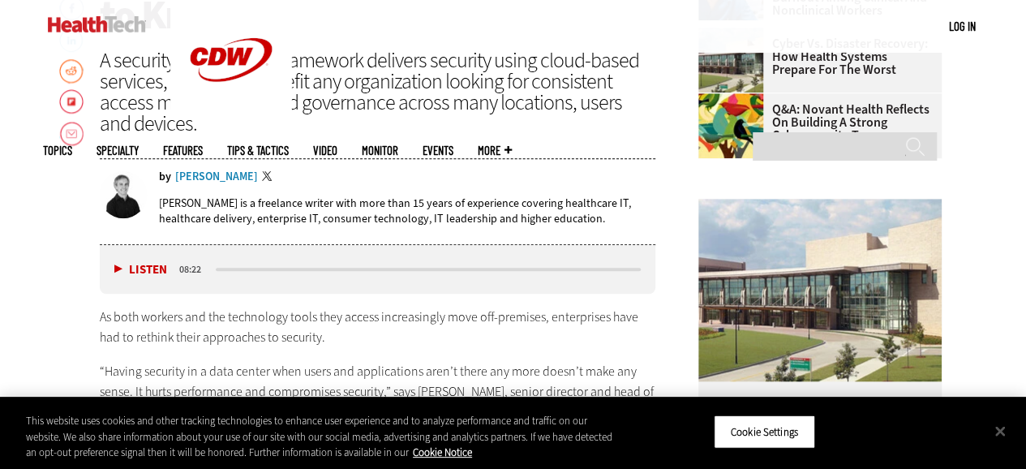
scroll to position [698, 0]
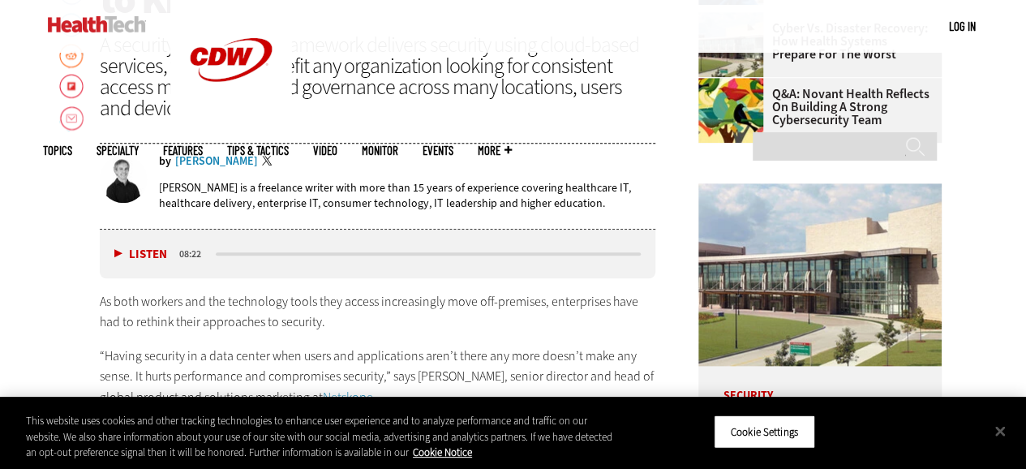
click at [529, 242] on div "Listen Pause 08:22" at bounding box center [378, 254] width 556 height 49
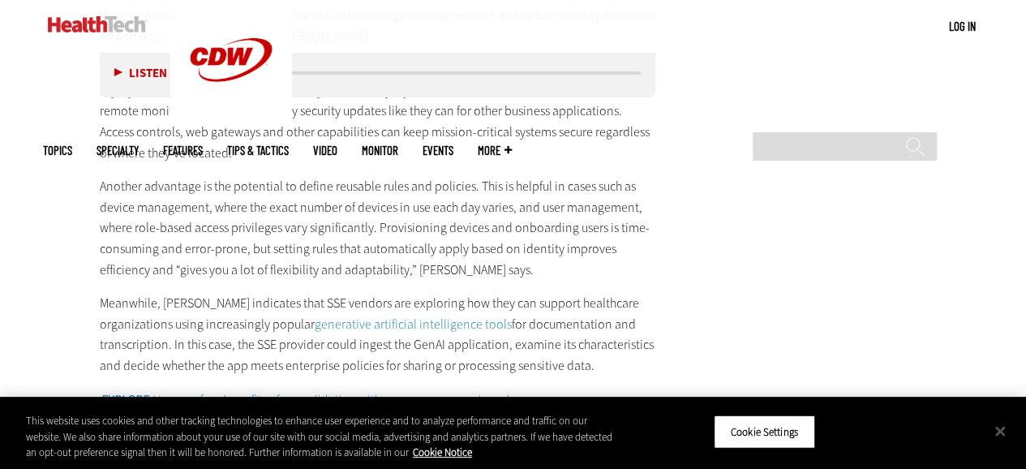
scroll to position [2938, 0]
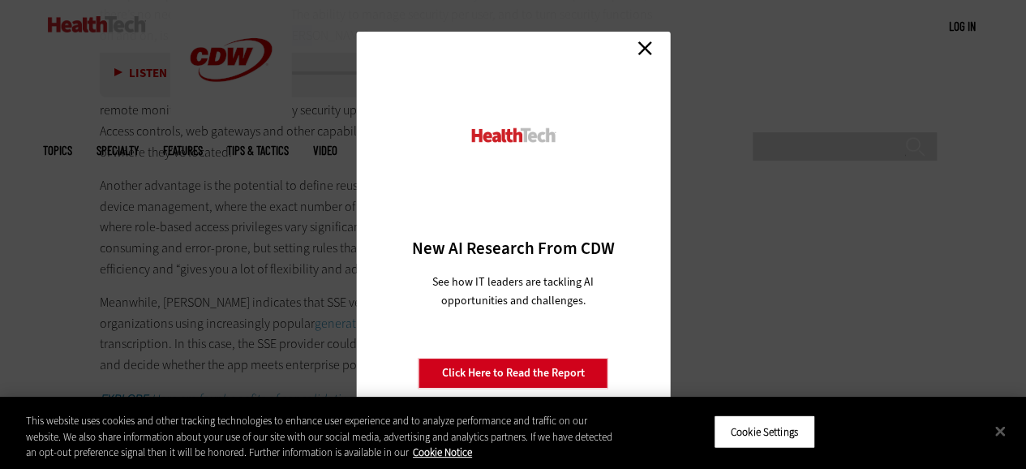
click at [642, 52] on link "Close" at bounding box center [645, 48] width 24 height 24
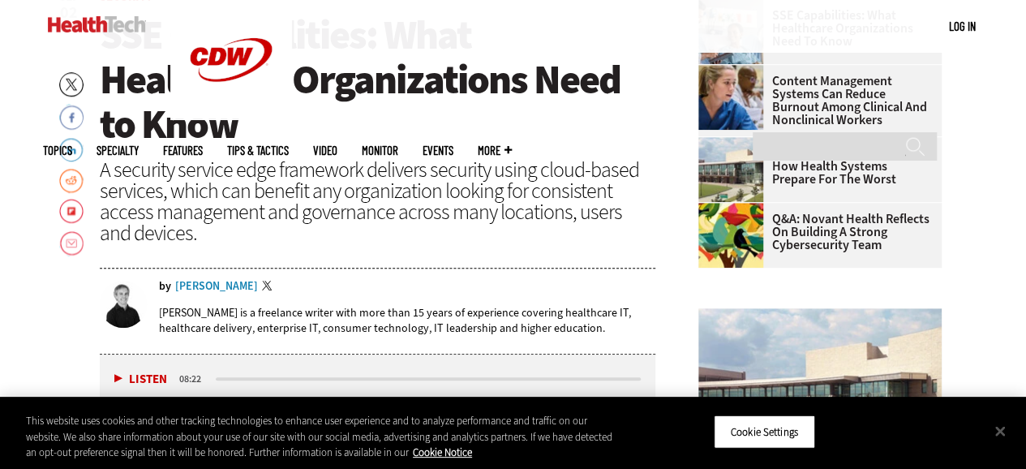
scroll to position [584, 0]
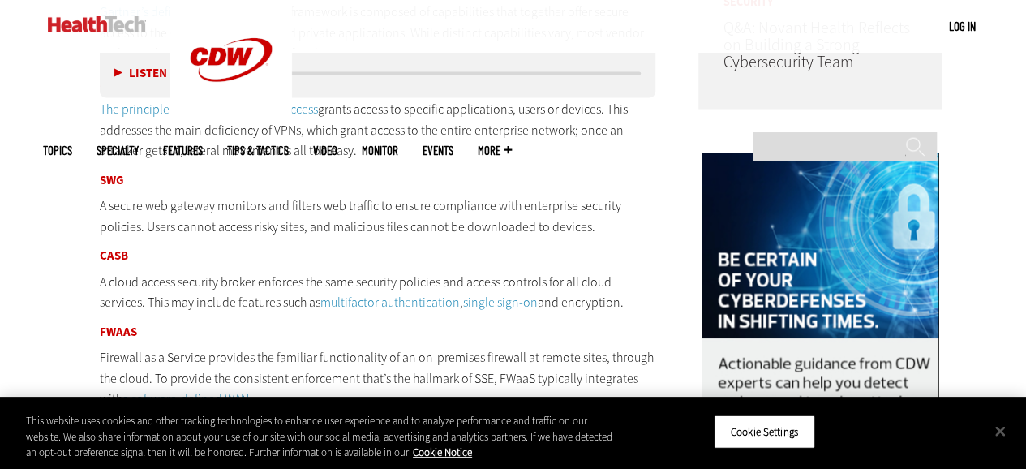
scroll to position [834, 0]
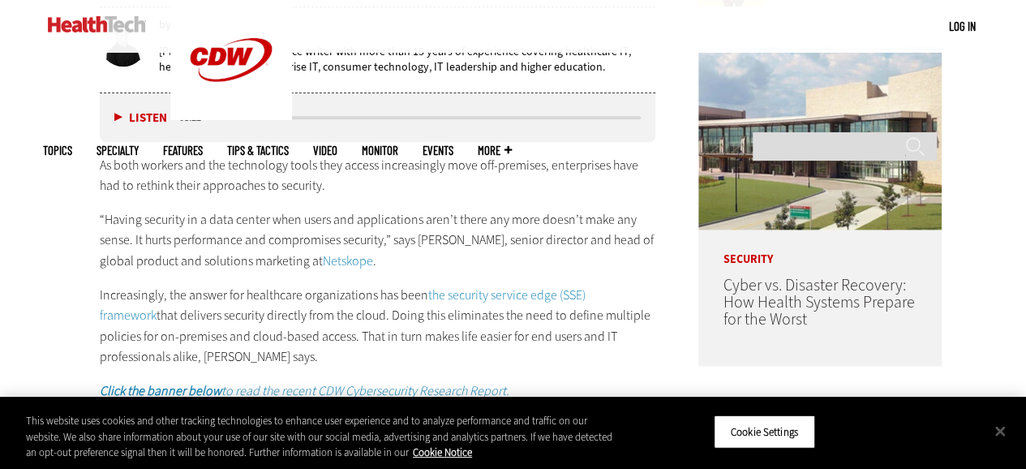
click at [509, 231] on p "“Having security in a data center when users and applications aren’t there any …" at bounding box center [378, 240] width 556 height 62
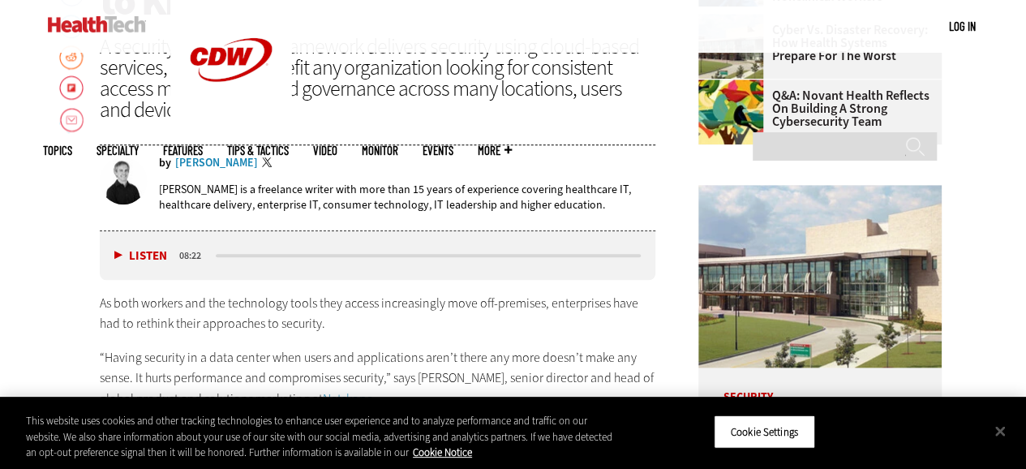
scroll to position [698, 0]
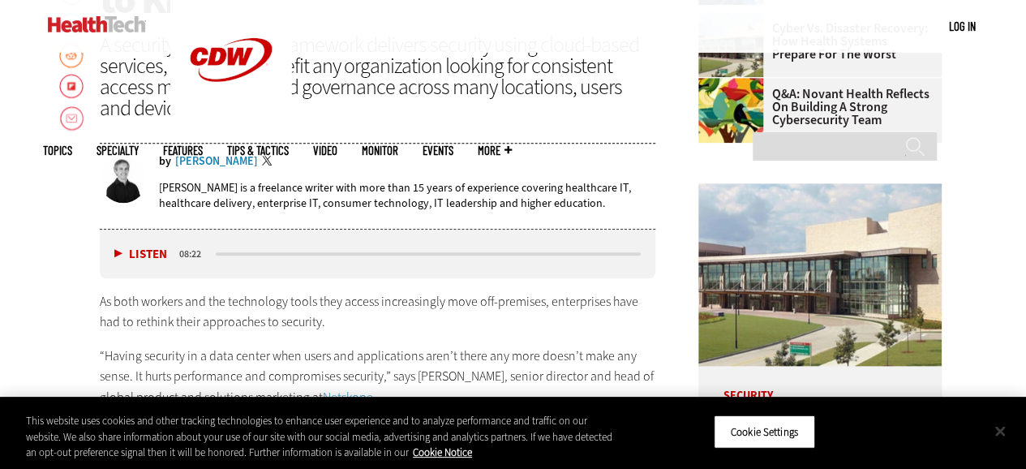
click at [993, 426] on button "Close" at bounding box center [1000, 431] width 36 height 36
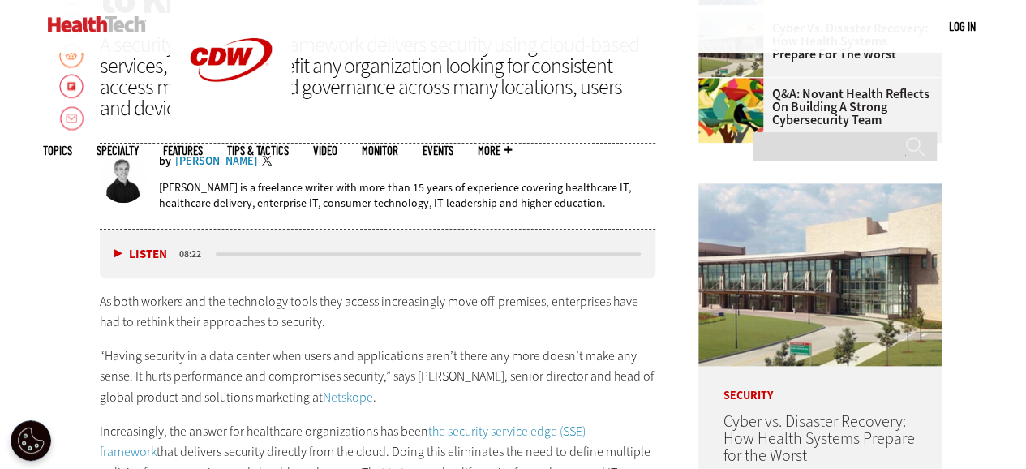
click at [581, 303] on p "As both workers and the technology tools they access increasingly move off-prem…" at bounding box center [378, 311] width 556 height 41
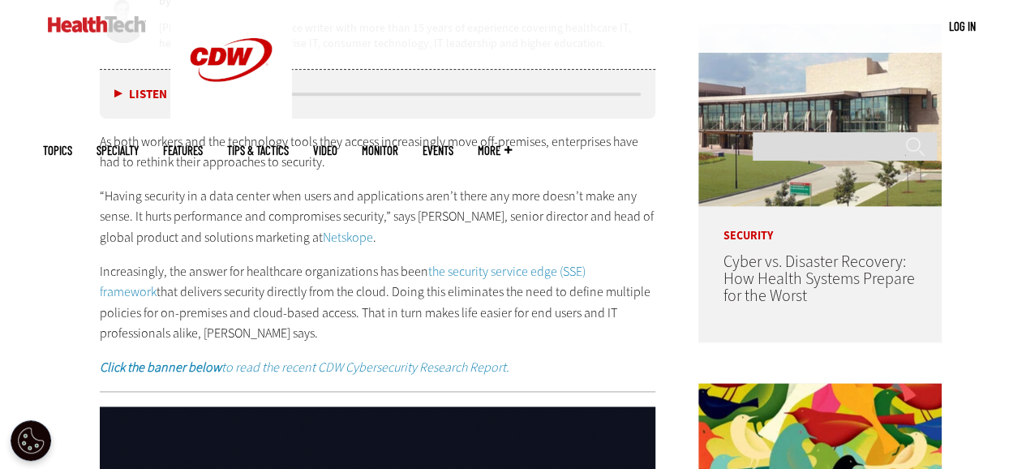
scroll to position [876, 0]
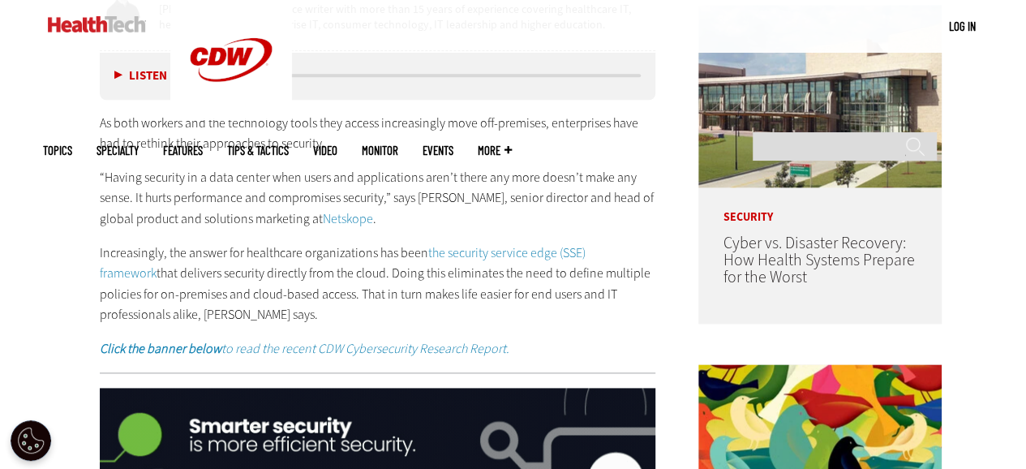
click at [543, 201] on p "“Having security in a data center when users and applications aren’t there any …" at bounding box center [378, 198] width 556 height 62
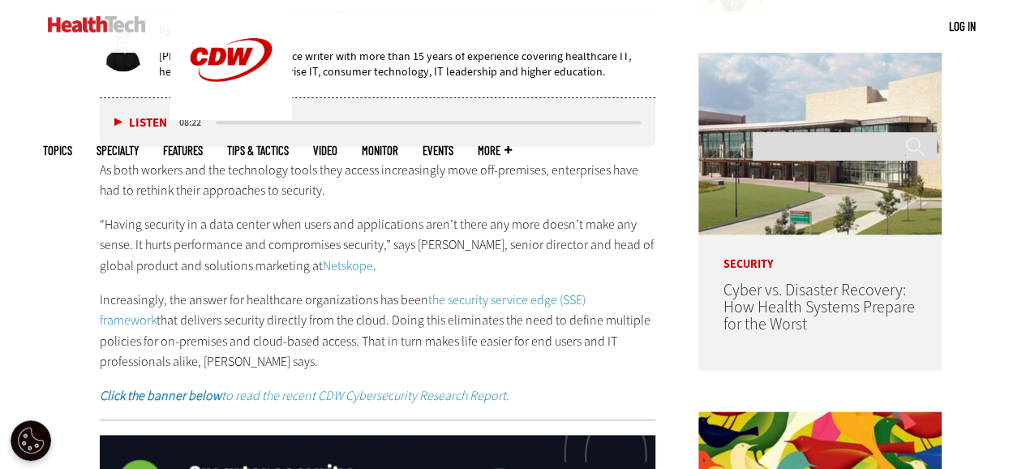
scroll to position [827, 0]
